Goal: Task Accomplishment & Management: Manage account settings

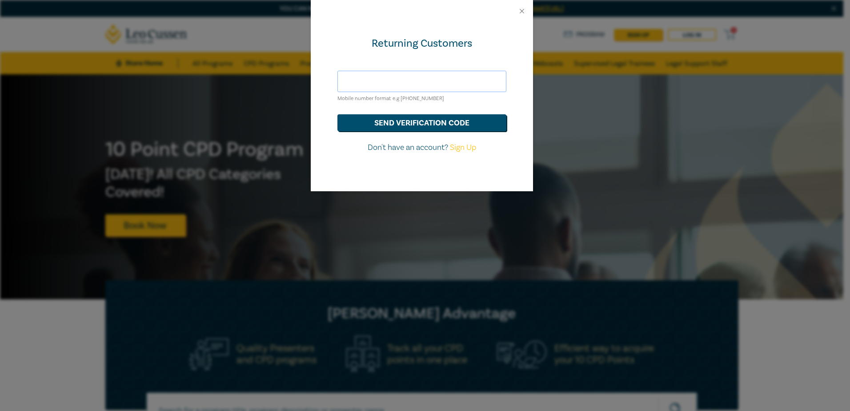
click at [448, 76] on input "text" at bounding box center [422, 81] width 169 height 21
type input "0"
type input "0479192167"
click at [470, 131] on button "send verification code" at bounding box center [422, 122] width 169 height 17
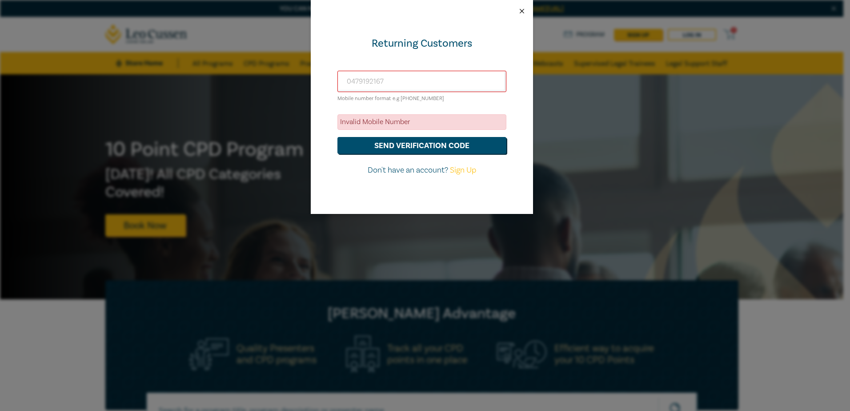
click at [518, 13] on button "Close" at bounding box center [522, 11] width 8 height 8
